Goal: Task Accomplishment & Management: Manage account settings

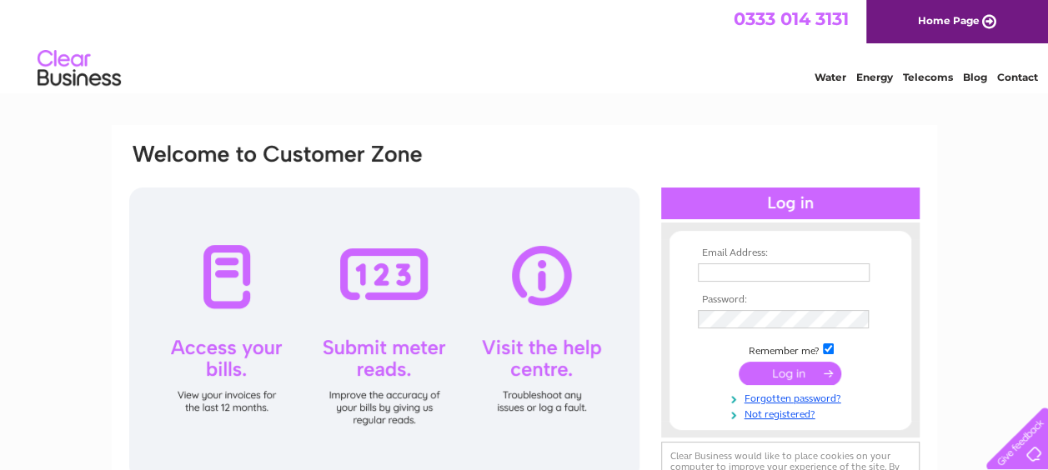
type input "[PERSON_NAME][EMAIL_ADDRESS][PERSON_NAME][DOMAIN_NAME]"
click at [792, 370] on input "submit" at bounding box center [789, 373] width 103 height 23
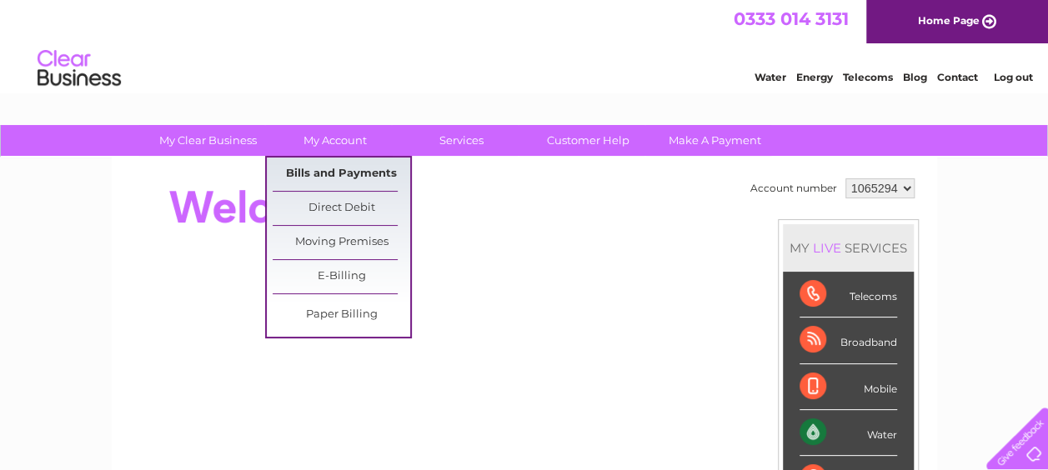
click at [333, 168] on link "Bills and Payments" at bounding box center [342, 174] width 138 height 33
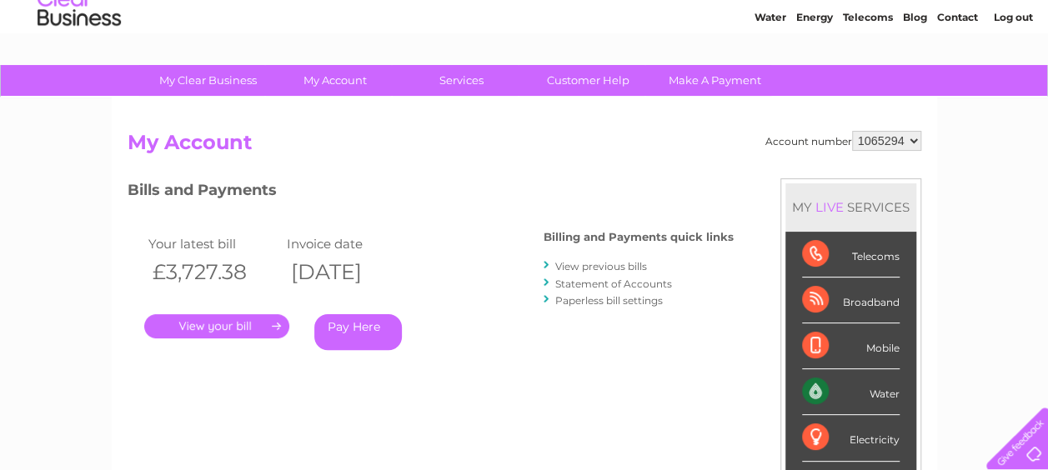
scroll to position [83, 0]
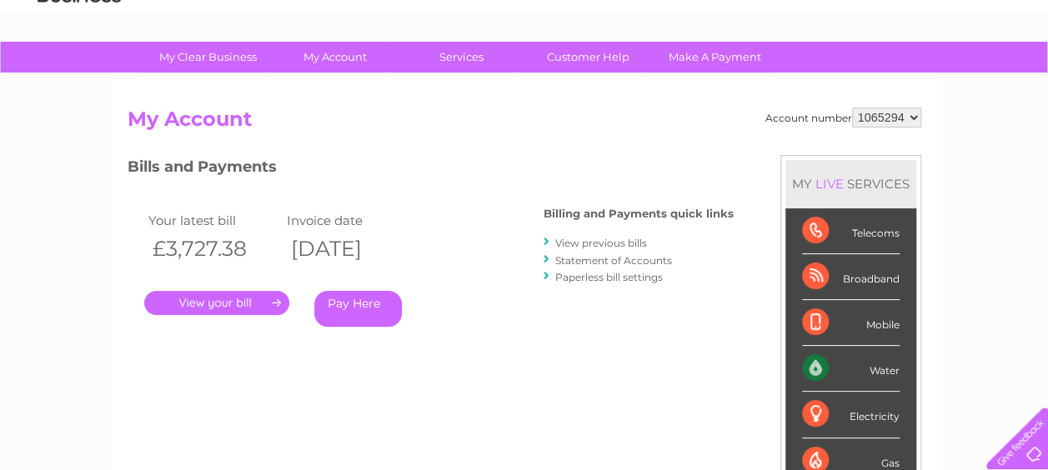
click at [248, 298] on link "." at bounding box center [216, 303] width 145 height 24
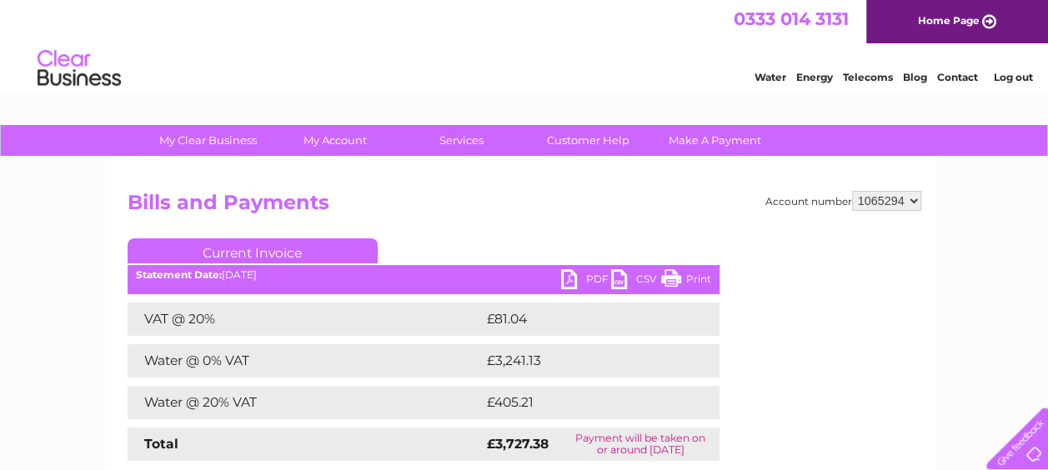
scroll to position [83, 0]
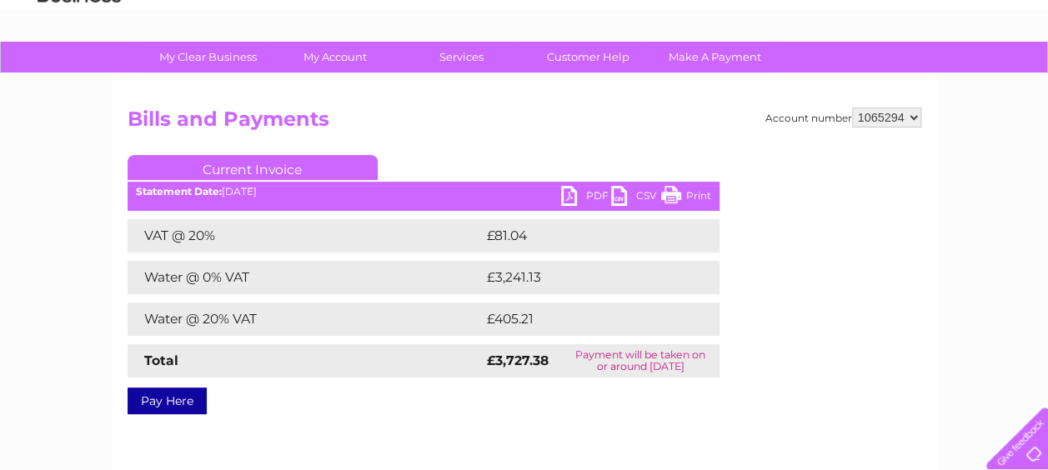
click at [568, 188] on link "PDF" at bounding box center [586, 198] width 50 height 24
